Goal: Find specific page/section: Find specific page/section

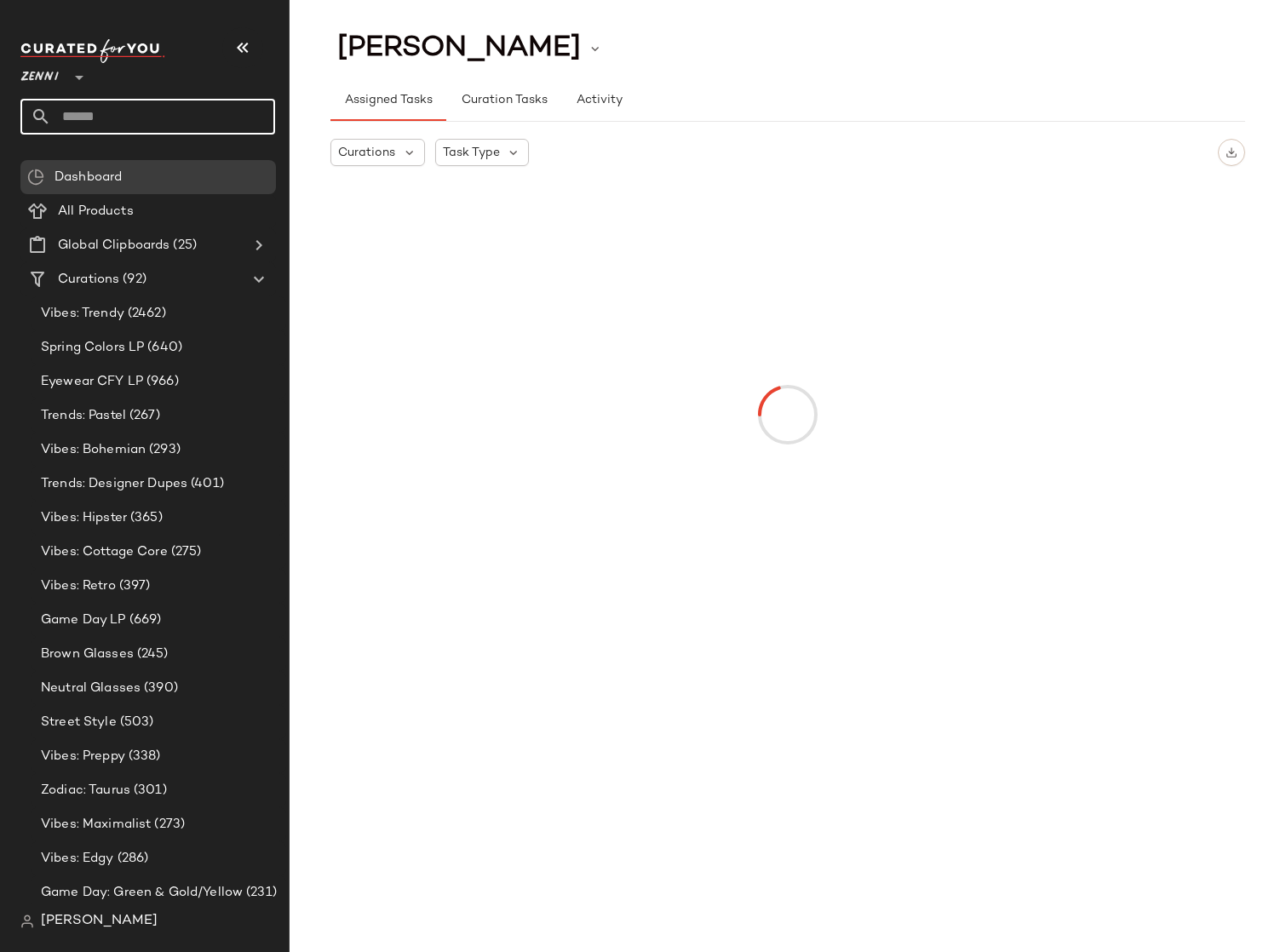
click at [113, 108] on input "text" at bounding box center [162, 117] width 224 height 36
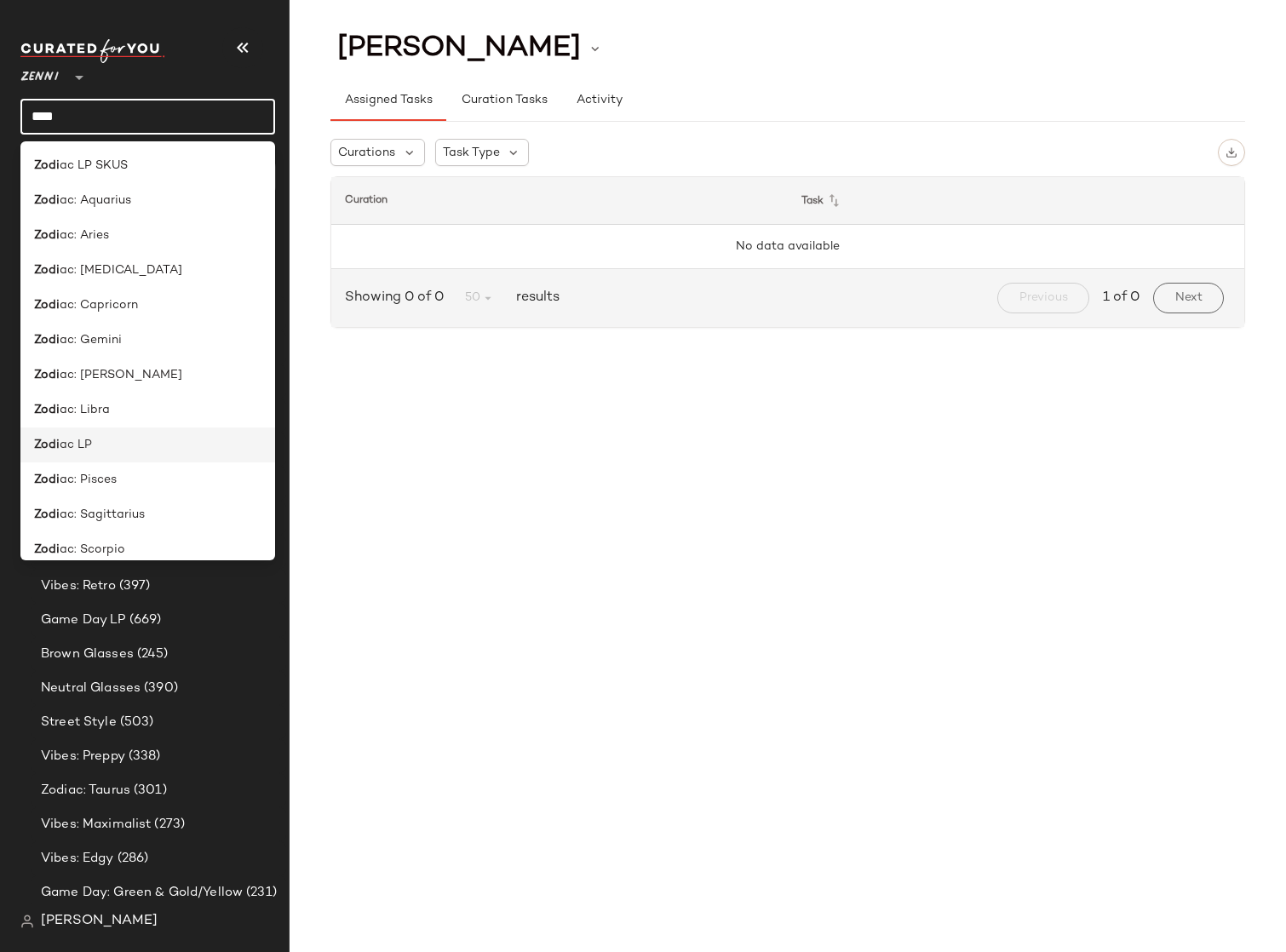
type input "****"
click at [108, 452] on div "Zodi ac LP" at bounding box center [147, 445] width 227 height 18
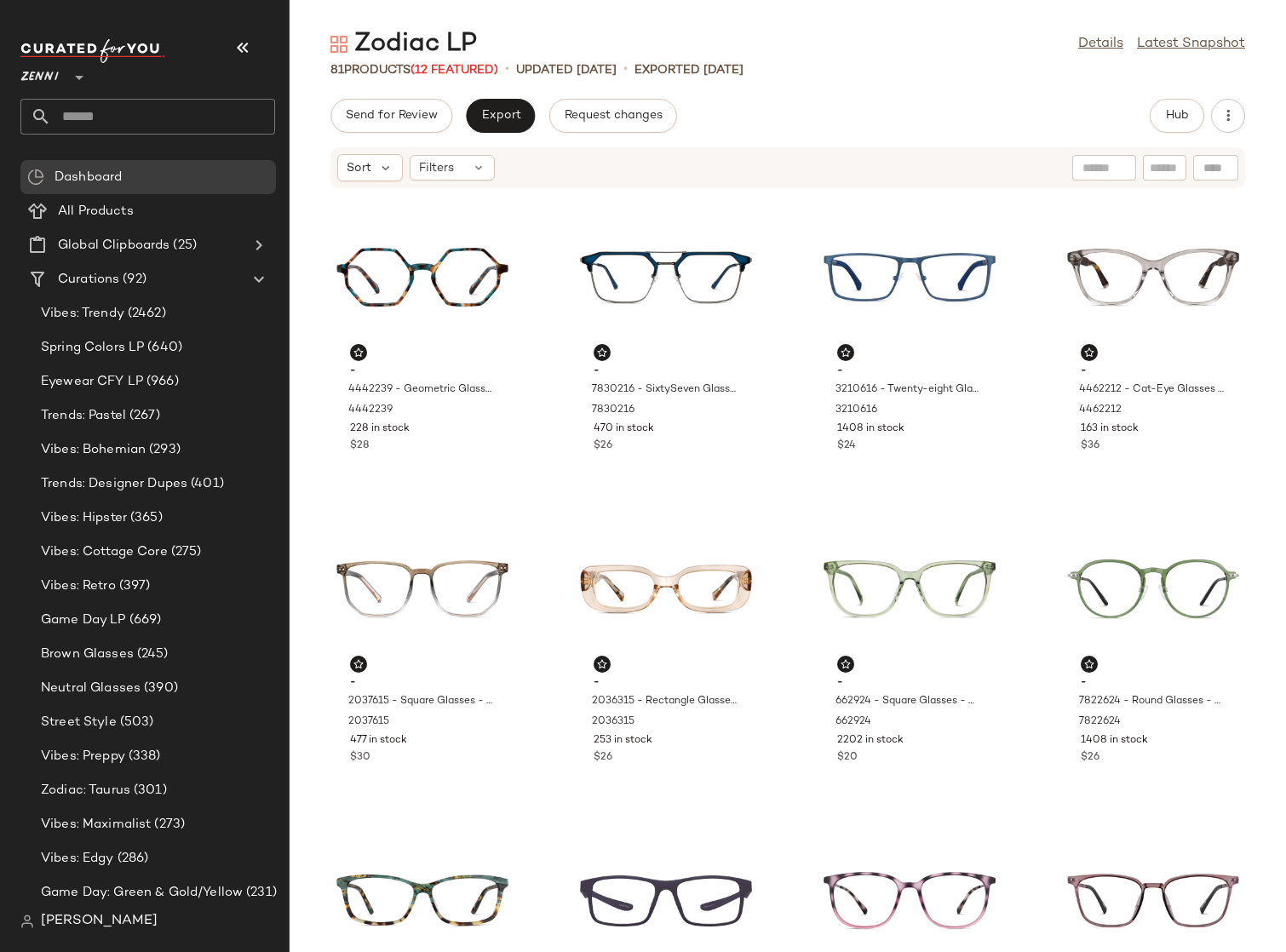
click at [415, 69] on div "81 Products (12 Featured)" at bounding box center [414, 70] width 167 height 18
